Goal: Task Accomplishment & Management: Manage account settings

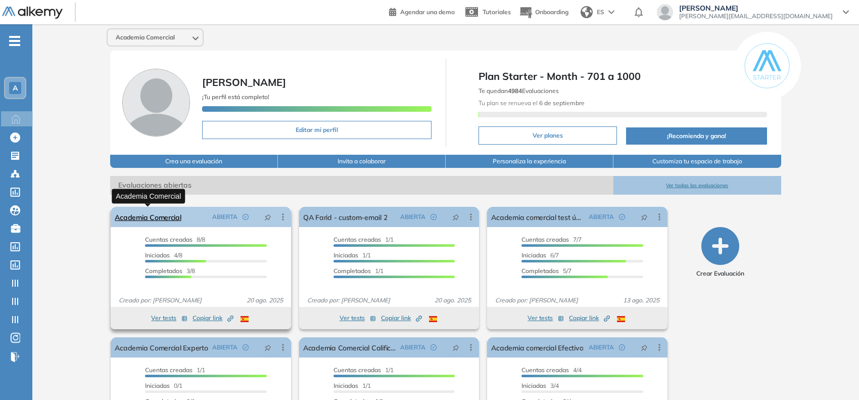
click at [153, 216] on link "Academia Comercial" at bounding box center [148, 217] width 66 height 20
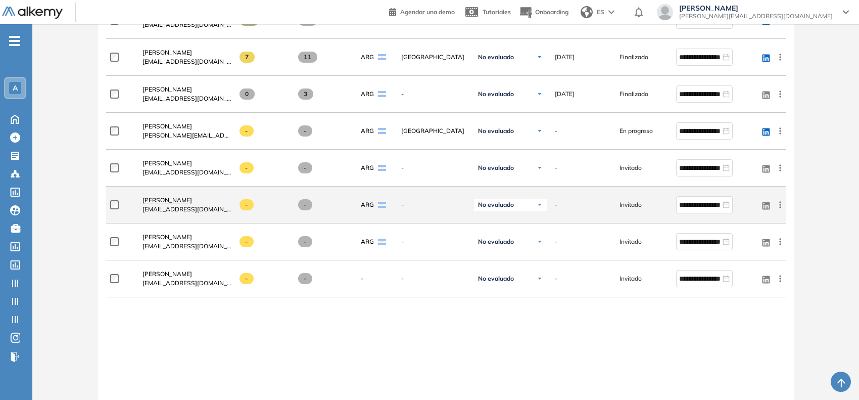
scroll to position [379, 0]
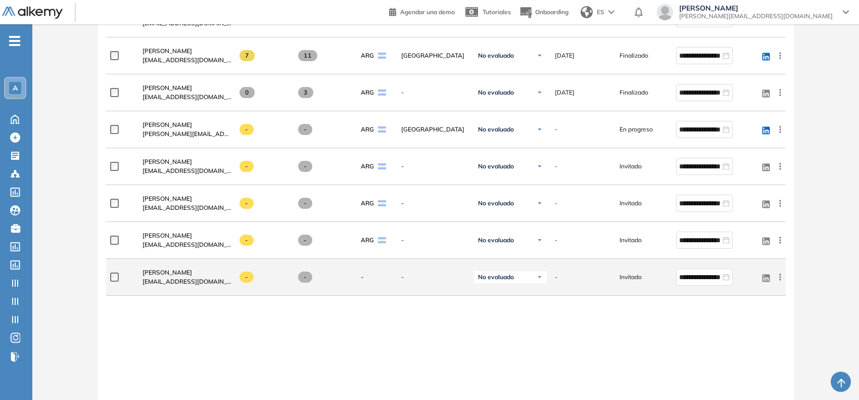
click at [780, 279] on icon at bounding box center [781, 277] width 10 height 10
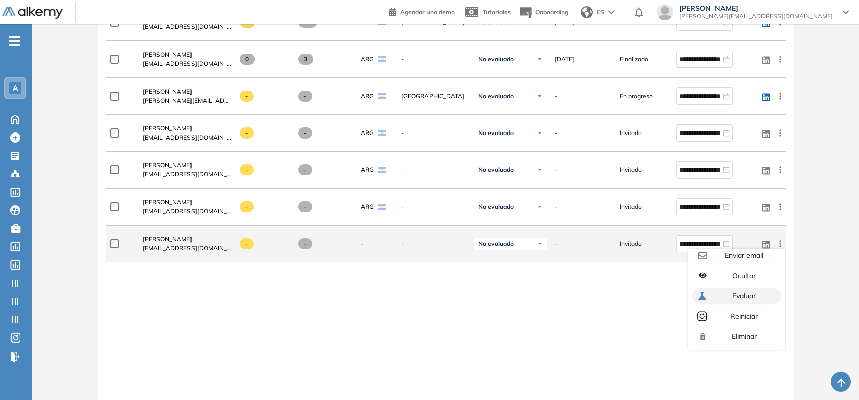
scroll to position [442, 0]
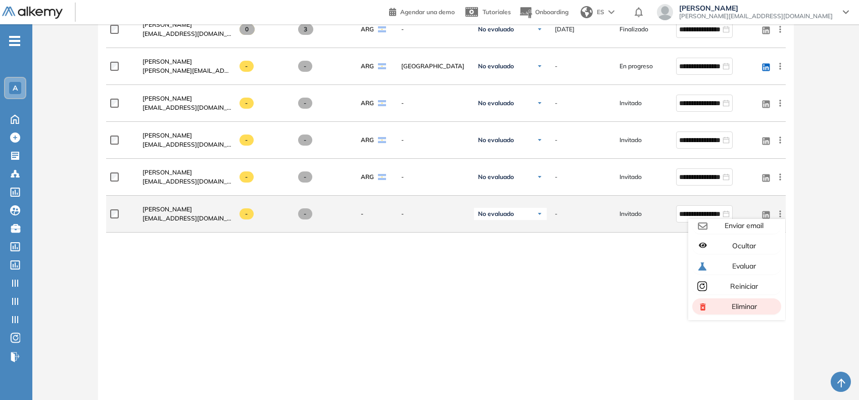
click at [738, 309] on span "Eliminar" at bounding box center [743, 306] width 27 height 9
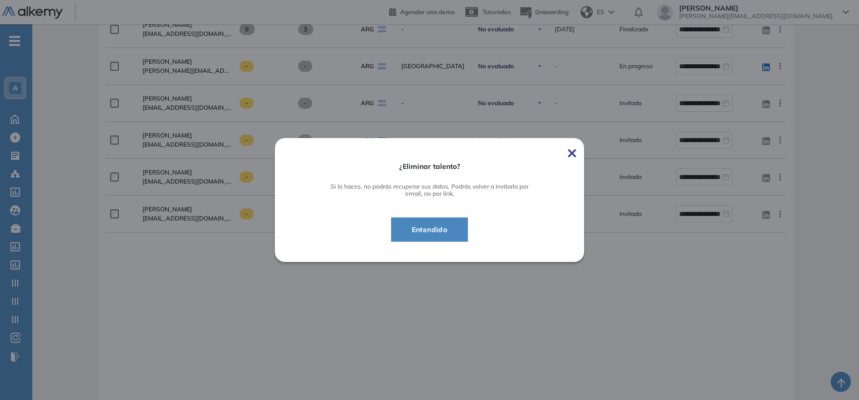
click at [465, 235] on button "Entendido" at bounding box center [429, 229] width 77 height 24
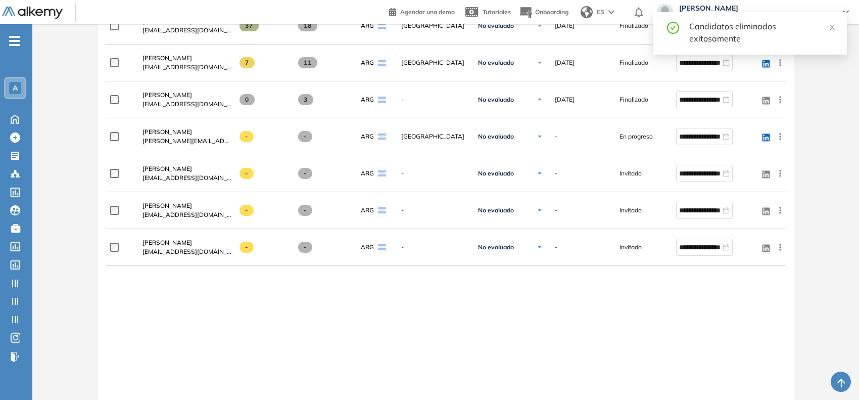
scroll to position [311, 0]
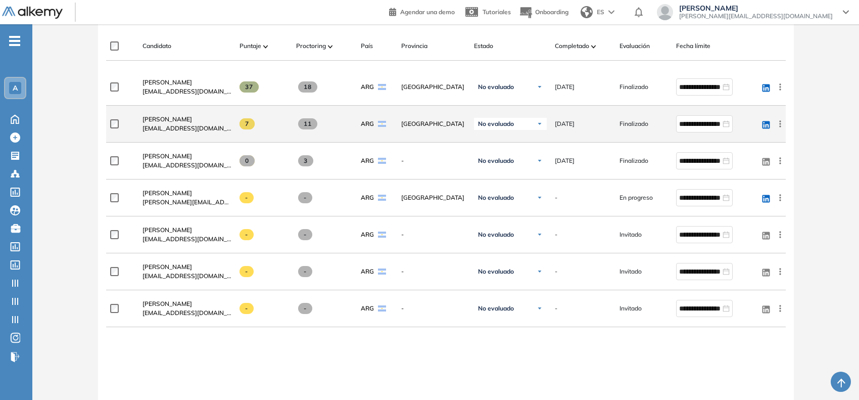
click at [779, 126] on icon at bounding box center [781, 124] width 10 height 10
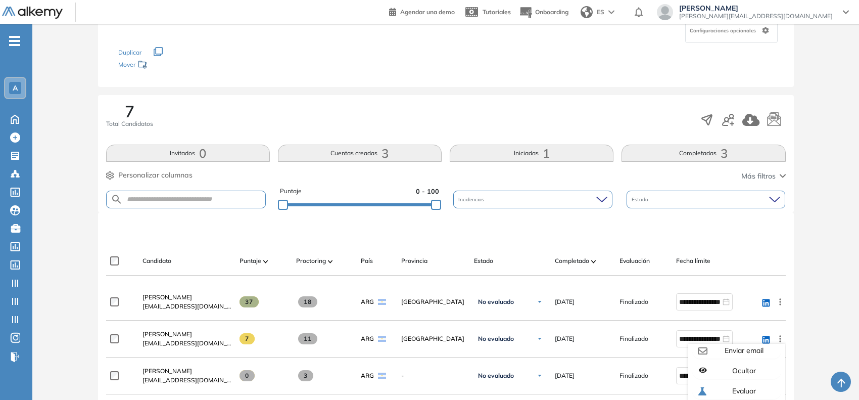
scroll to position [0, 0]
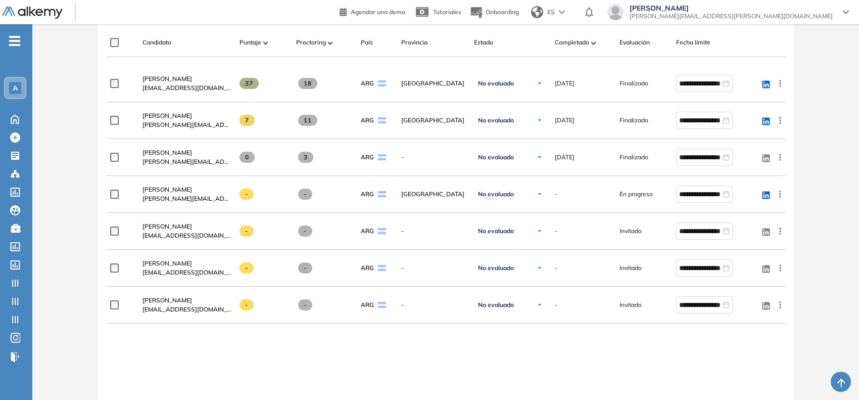
scroll to position [316, 0]
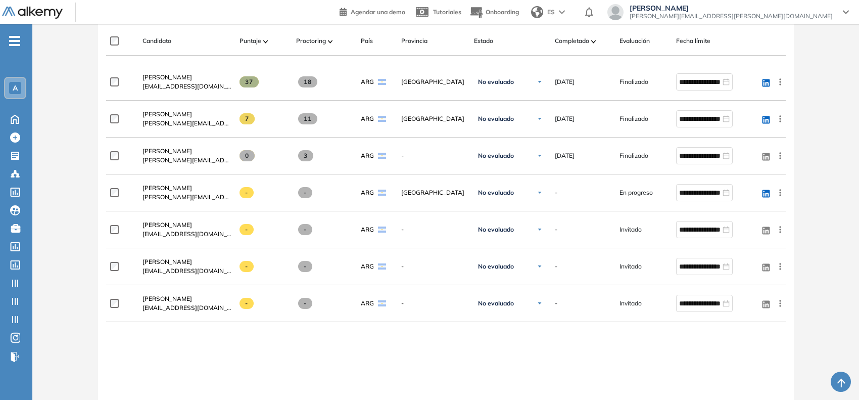
drag, startPoint x: 370, startPoint y: 261, endPoint x: 408, endPoint y: 334, distance: 81.9
click at [408, 334] on div "**********" at bounding box center [446, 278] width 680 height 428
